Goal: Find contact information

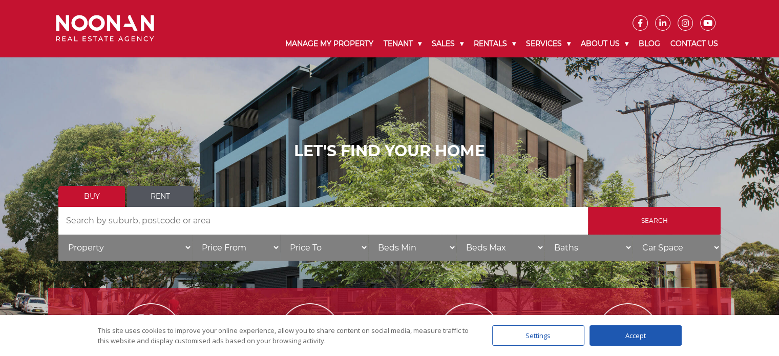
drag, startPoint x: 786, startPoint y: 266, endPoint x: 750, endPoint y: 15, distance: 253.1
click at [699, 43] on link "Contact Us" at bounding box center [694, 44] width 58 height 27
